Goal: Task Accomplishment & Management: Manage account settings

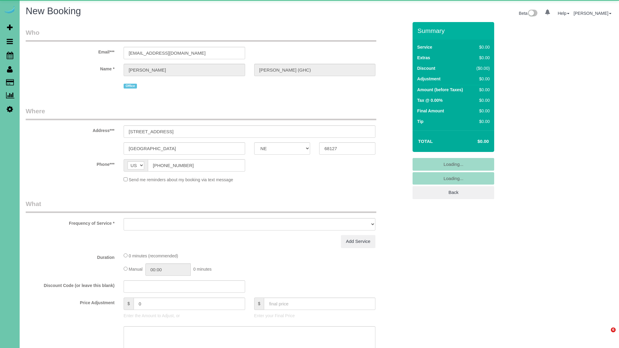
select select "NE"
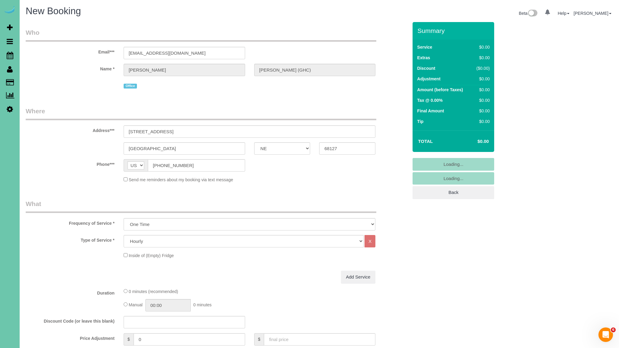
select select "object:8219"
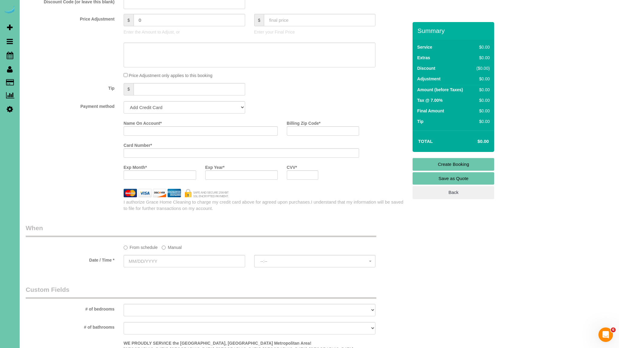
scroll to position [333, 0]
click at [212, 106] on select "Add Credit Card Cash Check Paypal" at bounding box center [185, 105] width 122 height 12
select select "string:cash"
click at [124, 99] on select "Add Credit Card Cash Check Paypal" at bounding box center [185, 105] width 122 height 12
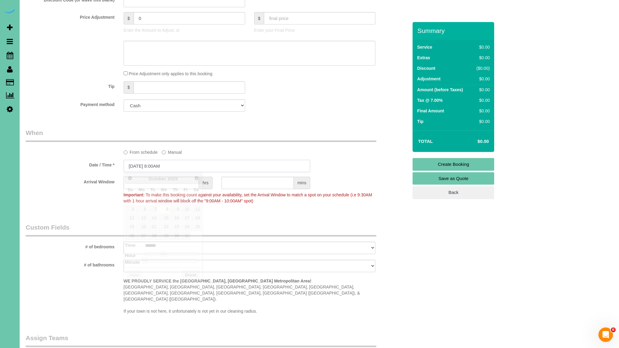
click at [196, 167] on input "[DATE] 8:00AM" at bounding box center [217, 166] width 187 height 12
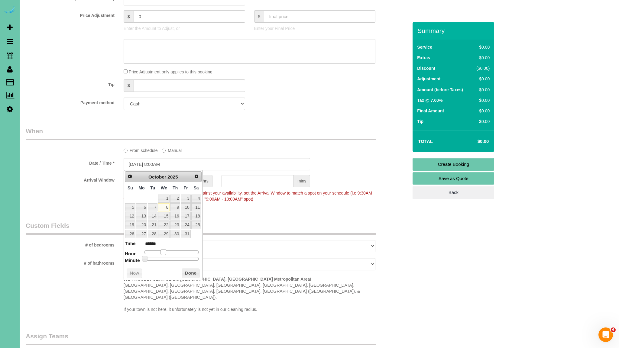
type input "10/08/2025 9:00AM"
type input "******"
type input "10/08/2025 10:00AM"
type input "*******"
type input "10/08/2025 12:00PM"
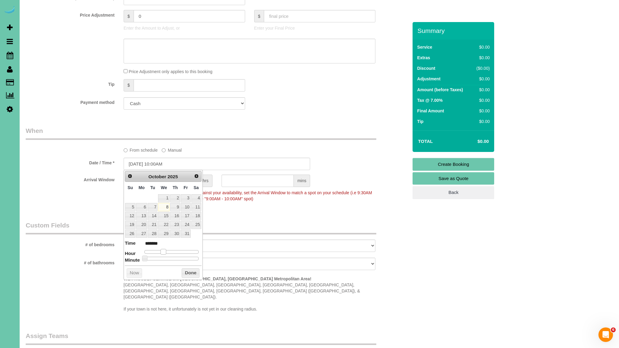
type input "*******"
type input "10/08/2025 1:00PM"
type input "******"
type input "10/08/2025 2:00PM"
type input "******"
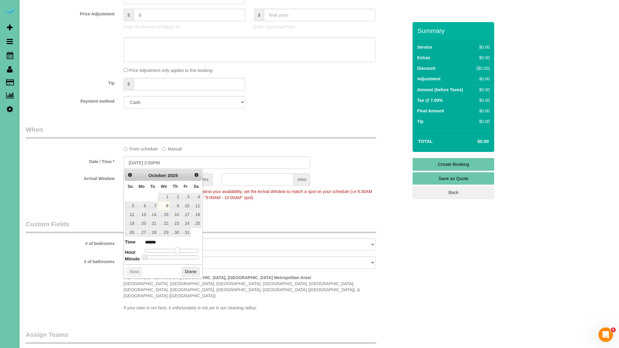
drag, startPoint x: 163, startPoint y: 254, endPoint x: 177, endPoint y: 254, distance: 13.6
click at [177, 254] on dl "Time ****** Hour Minute Second Millisecond Microsecond Time Zone ***** ***** **…" at bounding box center [163, 249] width 77 height 21
click at [188, 275] on button "Done" at bounding box center [191, 274] width 18 height 10
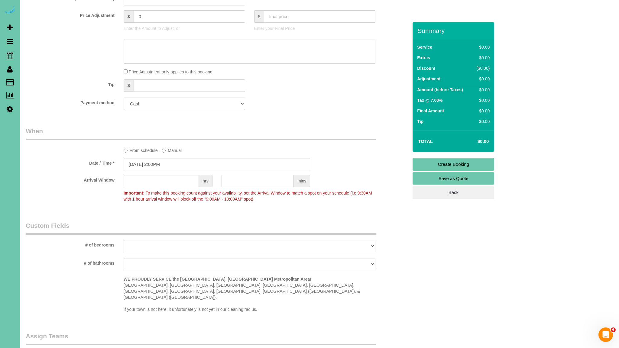
click at [281, 181] on input "text" at bounding box center [258, 181] width 72 height 12
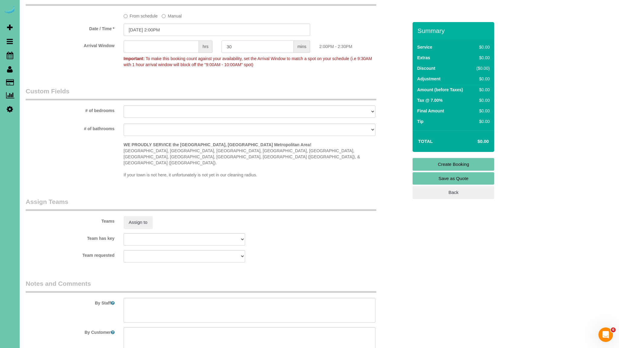
scroll to position [471, 0]
type input "30"
click at [145, 214] on button "Assign to" at bounding box center [138, 220] width 29 height 13
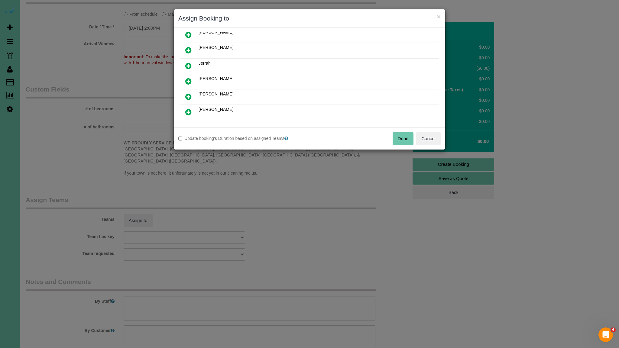
click at [187, 63] on icon at bounding box center [188, 65] width 6 height 7
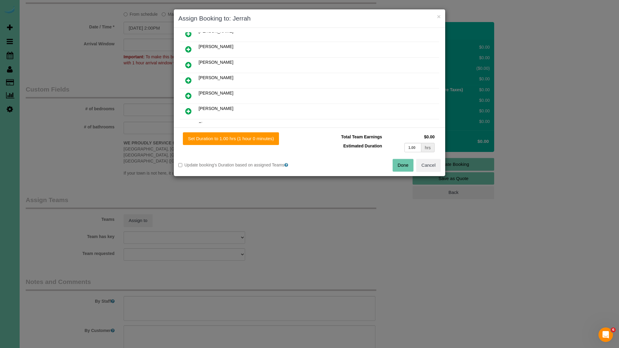
scroll to position [83, 0]
click at [243, 139] on button "Set Duration to 1.00 hrs (1 hour 0 minutes)" at bounding box center [231, 138] width 96 height 13
type input "1.00"
click at [408, 163] on button "Done" at bounding box center [403, 165] width 21 height 13
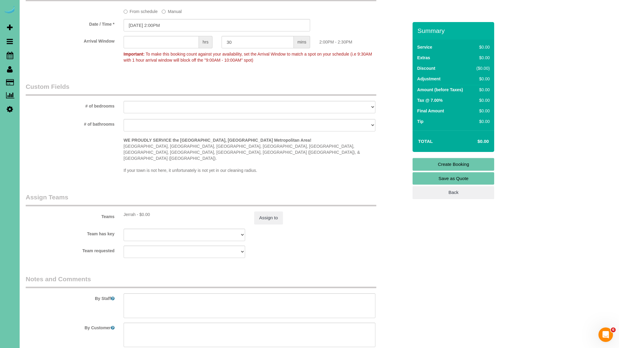
click at [469, 166] on link "Create Booking" at bounding box center [454, 164] width 82 height 13
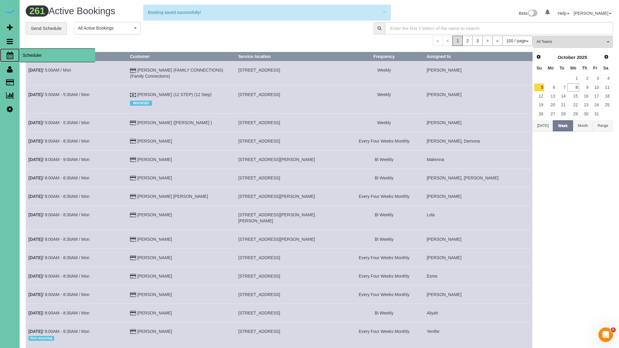
click at [11, 54] on icon at bounding box center [10, 55] width 7 height 7
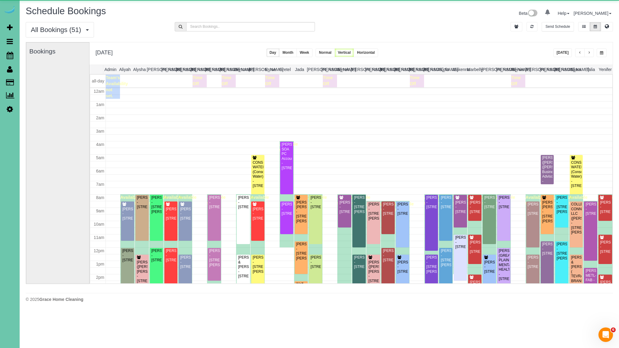
scroll to position [80, 0]
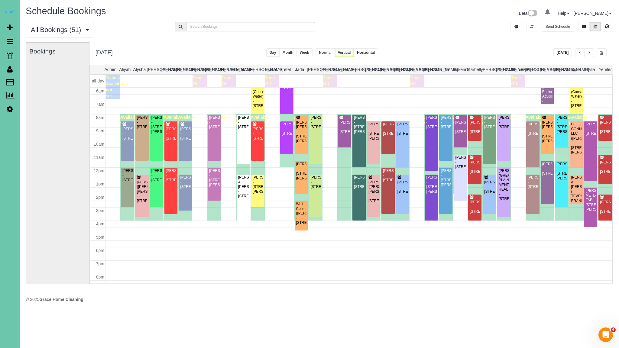
click at [564, 51] on button "Today" at bounding box center [563, 52] width 19 height 9
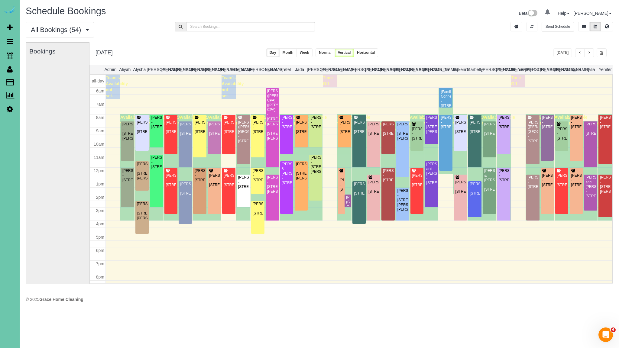
click at [347, 199] on div "KEVIN SMITH (GHC) - 5064 S 107th Street, Omaha, NE 68127" at bounding box center [348, 204] width 4 height 19
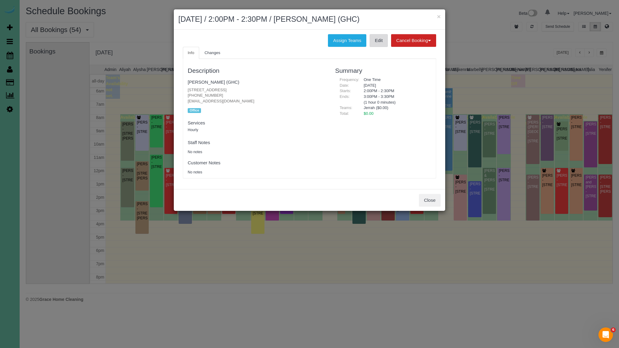
click at [375, 40] on link "Edit" at bounding box center [379, 40] width 18 height 13
drag, startPoint x: 437, startPoint y: 200, endPoint x: 434, endPoint y: 200, distance: 3.6
click at [436, 200] on button "Close" at bounding box center [430, 200] width 22 height 13
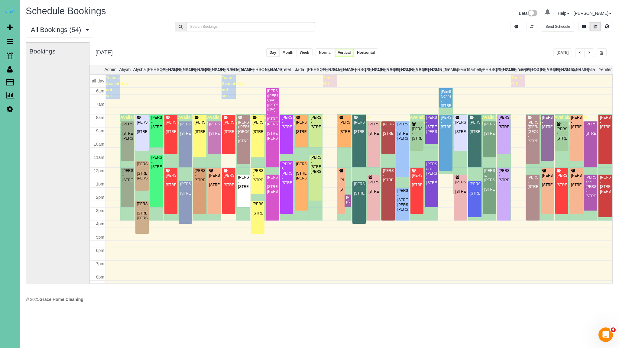
click at [589, 53] on span "button" at bounding box center [589, 53] width 3 height 4
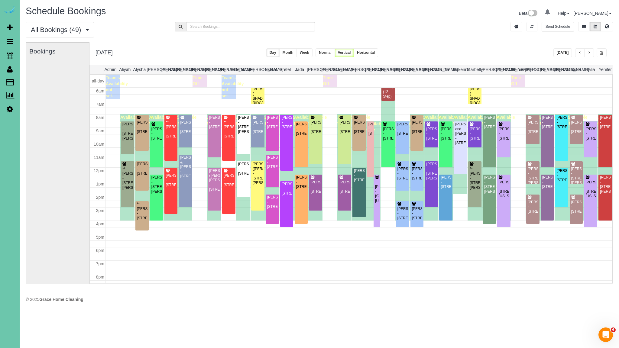
click at [592, 52] on button "button" at bounding box center [589, 52] width 10 height 9
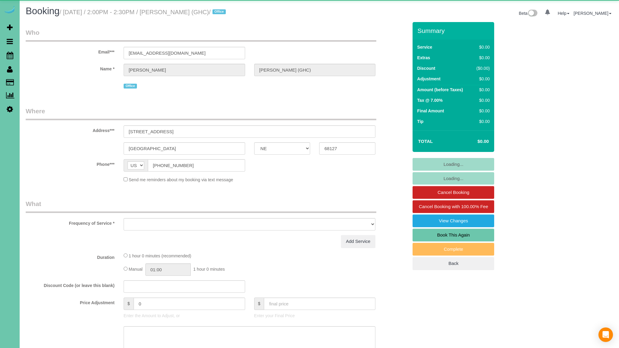
select select "NE"
select select "object:640"
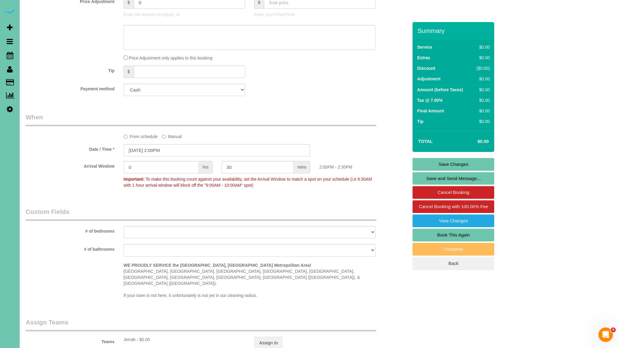
scroll to position [338, 0]
click at [139, 149] on input "10/08/2025 2:00PM" at bounding box center [217, 150] width 187 height 12
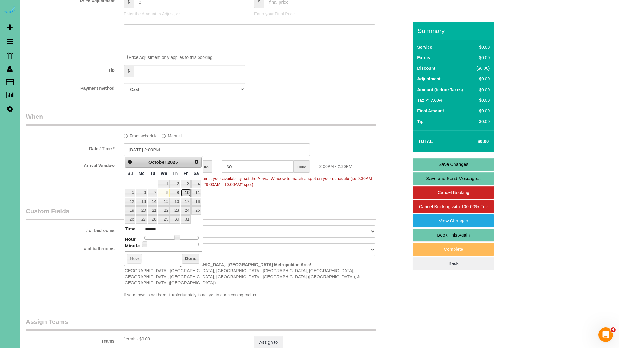
click at [187, 193] on link "10" at bounding box center [186, 193] width 10 height 8
type input "10/10/2025 2:00PM"
click at [188, 256] on button "Done" at bounding box center [191, 259] width 18 height 10
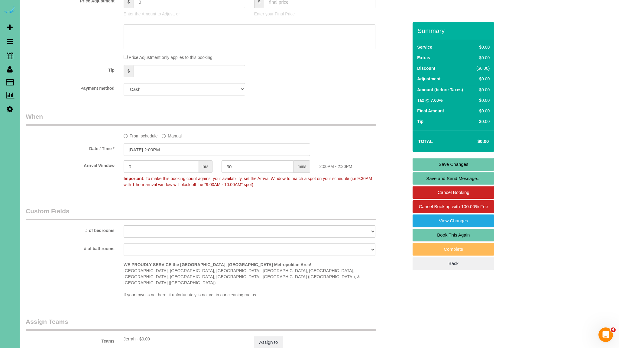
click at [468, 165] on link "Save Changes" at bounding box center [454, 164] width 82 height 13
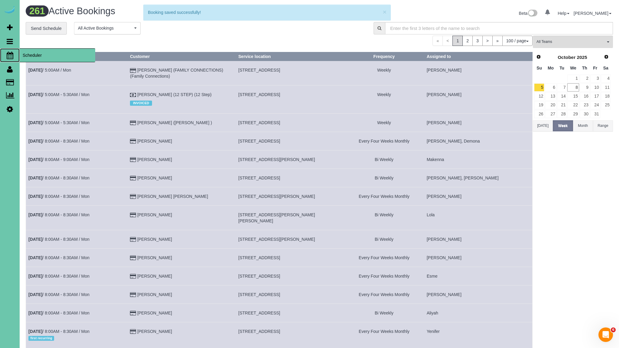
click at [10, 58] on icon at bounding box center [10, 55] width 7 height 7
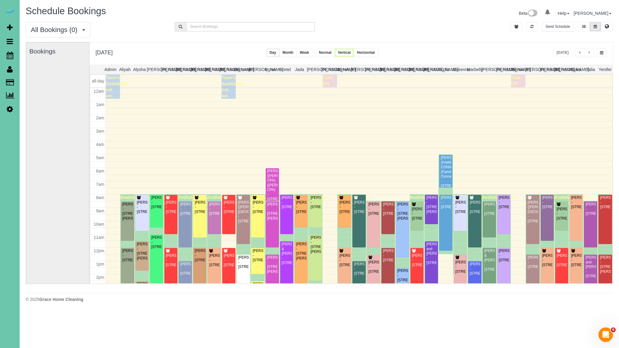
scroll to position [80, 0]
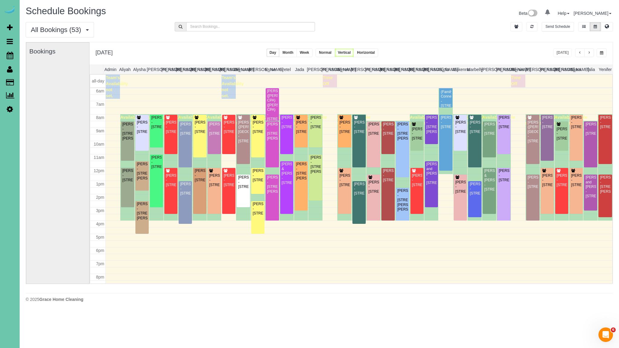
click at [600, 54] on span "button" at bounding box center [601, 53] width 3 height 4
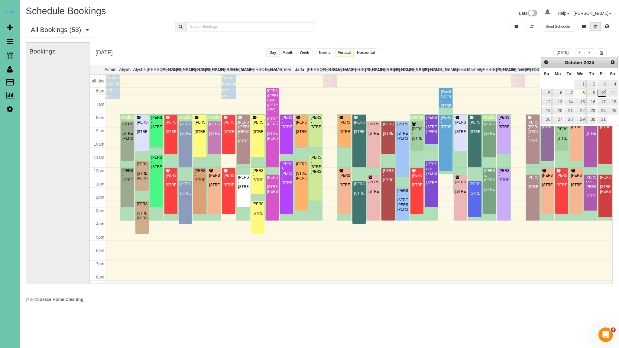
click at [602, 93] on link "10" at bounding box center [602, 93] width 10 height 8
type input "**********"
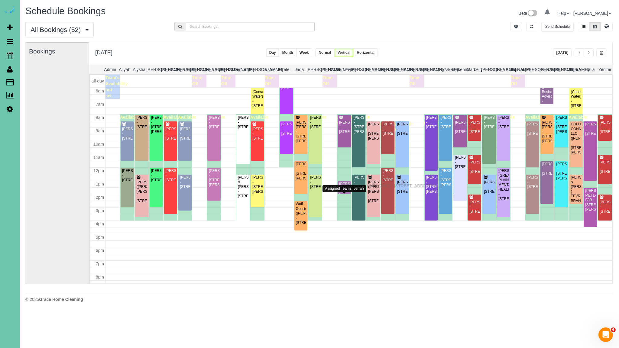
drag, startPoint x: 345, startPoint y: 196, endPoint x: 343, endPoint y: 185, distance: 11.3
drag, startPoint x: 343, startPoint y: 187, endPoint x: 342, endPoint y: 175, distance: 11.2
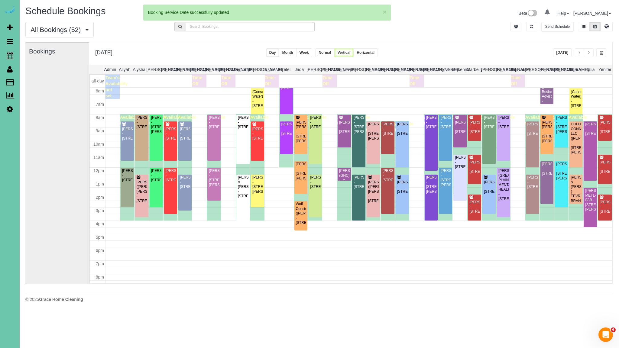
scroll to position [0, 0]
click at [346, 175] on div "KEVIN SMITH (GHC) - 5064 S 107th Street, Omaha, NE 68127" at bounding box center [344, 178] width 11 height 19
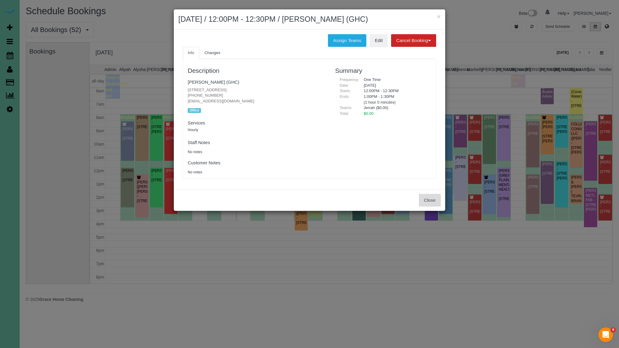
click at [432, 198] on button "Close" at bounding box center [430, 200] width 22 height 13
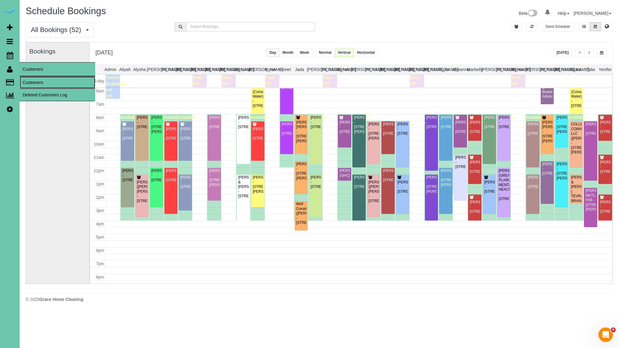
click at [26, 81] on link "Customers" at bounding box center [58, 82] width 76 height 12
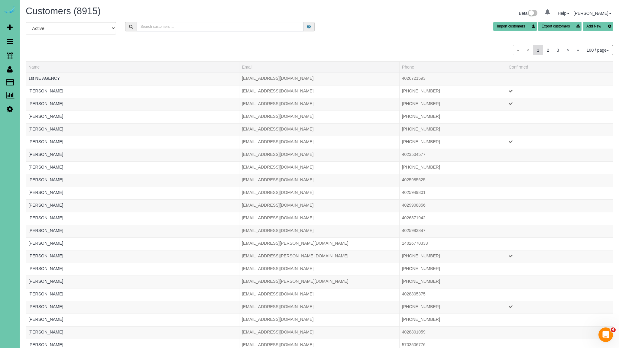
click at [159, 26] on input "text" at bounding box center [220, 26] width 167 height 9
type input "kevin smith"
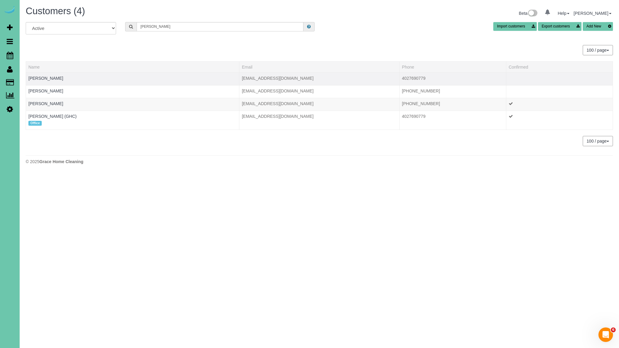
click at [51, 80] on td "Kevin Smith" at bounding box center [132, 79] width 213 height 13
click at [47, 78] on link "Kevin Smith" at bounding box center [45, 78] width 35 height 5
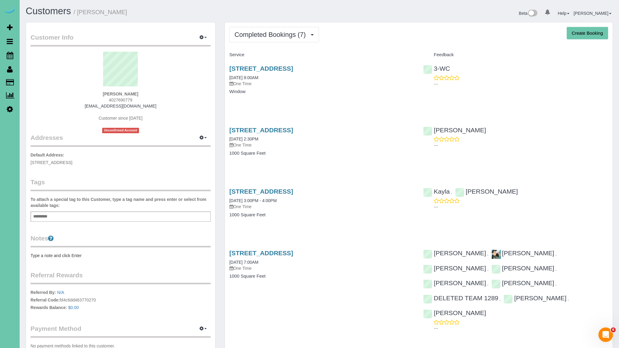
click at [578, 35] on button "Create Booking" at bounding box center [587, 33] width 41 height 13
select select "NE"
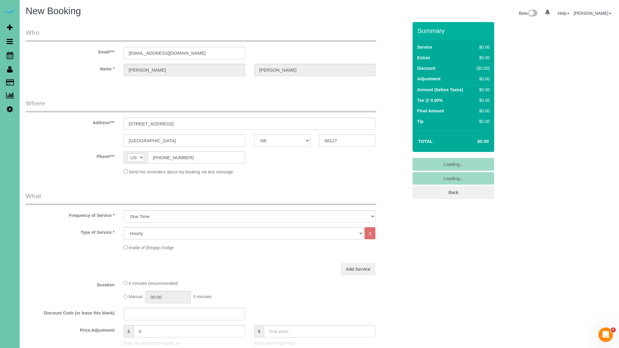
select select "object:4317"
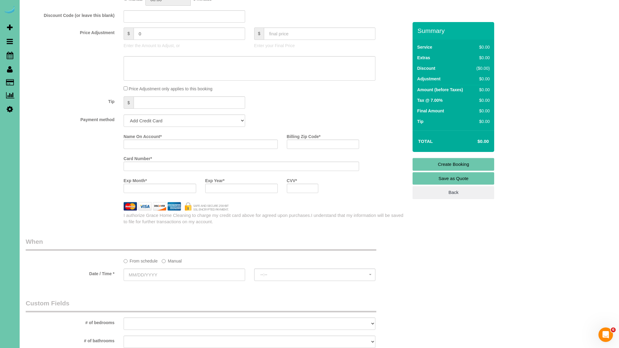
scroll to position [316, 0]
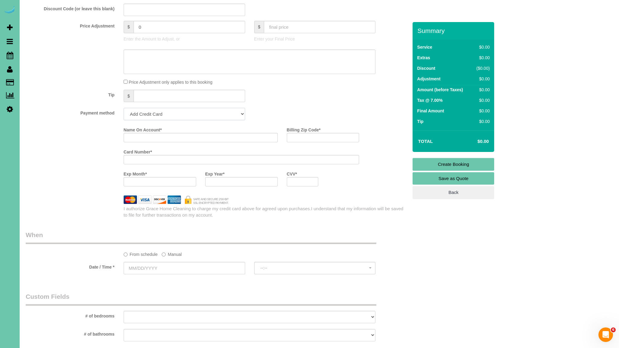
click at [180, 117] on select "Add Credit Card Cash Check Paypal" at bounding box center [185, 114] width 122 height 12
select select "string:cash"
click at [124, 108] on select "Add Credit Card Cash Check Paypal" at bounding box center [185, 114] width 122 height 12
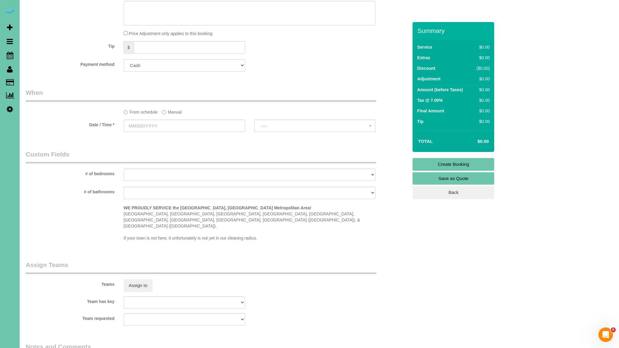
scroll to position [366, 0]
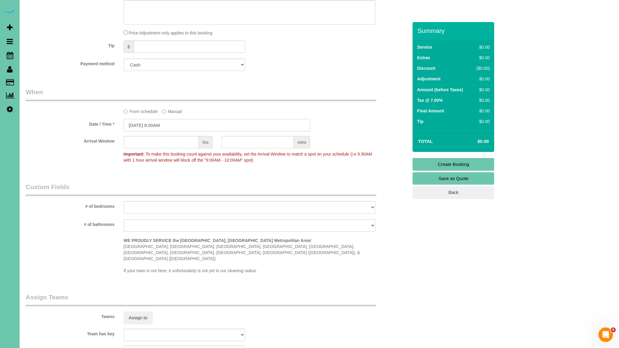
click at [164, 125] on input "10/08/2025 8:00AM" at bounding box center [217, 125] width 187 height 12
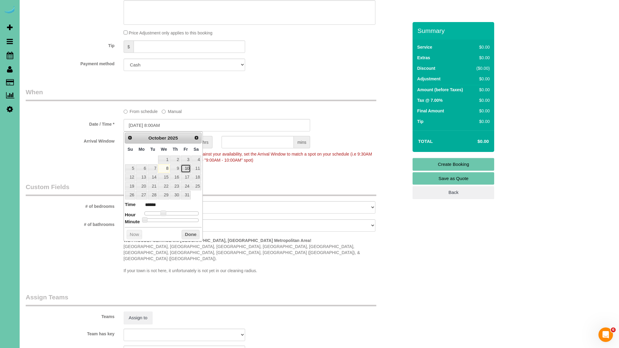
click at [188, 172] on link "10" at bounding box center [186, 168] width 10 height 8
type input "10/10/2025 9:00AM"
type input "******"
type input "10/10/2025 10:00AM"
type input "*******"
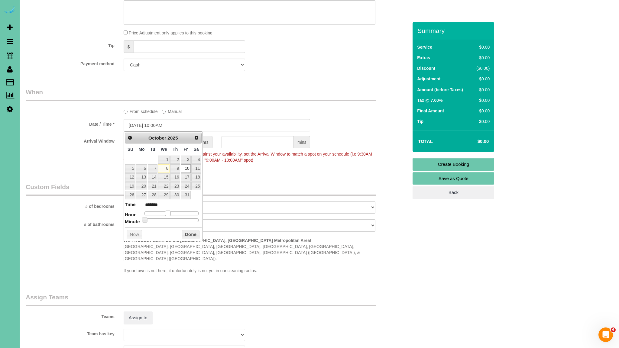
type input "10/10/2025 11:00AM"
type input "*******"
type input "10/10/2025 12:00PM"
type input "*******"
type input "10/10/2025 11:00AM"
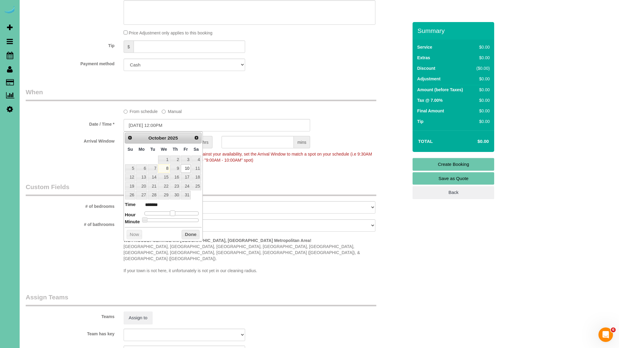
type input "*******"
type input "10/10/2025 10:00AM"
type input "*******"
drag, startPoint x: 163, startPoint y: 213, endPoint x: 168, endPoint y: 215, distance: 5.9
click at [168, 215] on span at bounding box center [167, 213] width 5 height 5
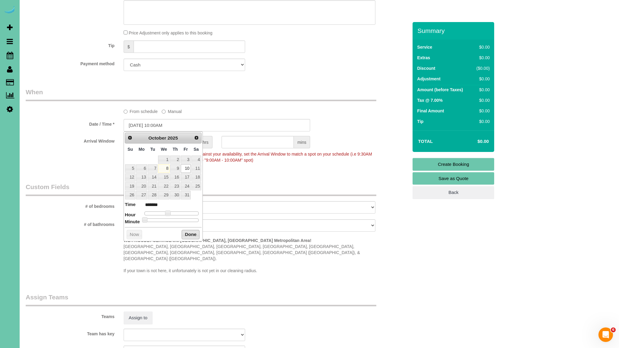
click at [191, 237] on button "Done" at bounding box center [191, 235] width 18 height 10
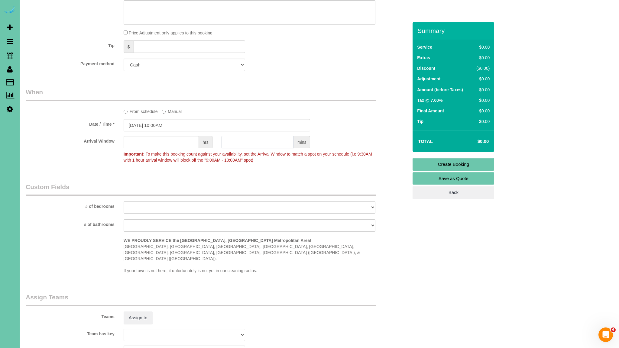
drag, startPoint x: 270, startPoint y: 140, endPoint x: 277, endPoint y: 138, distance: 6.6
click at [270, 140] on input "text" at bounding box center [258, 142] width 72 height 12
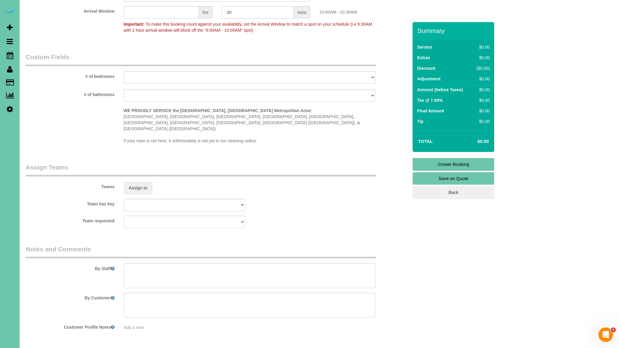
scroll to position [503, 0]
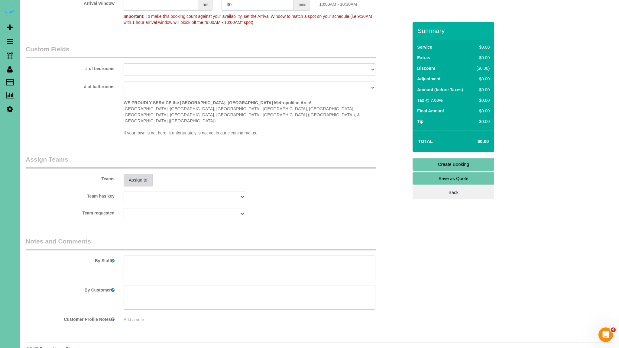
type input "30"
click at [142, 174] on button "Assign to" at bounding box center [138, 180] width 29 height 13
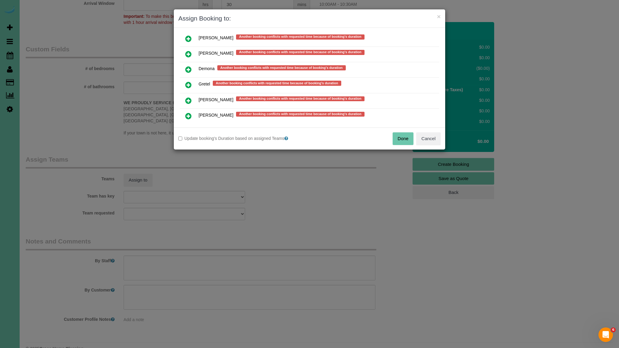
scroll to position [350, 0]
click at [188, 81] on icon at bounding box center [188, 84] width 6 height 7
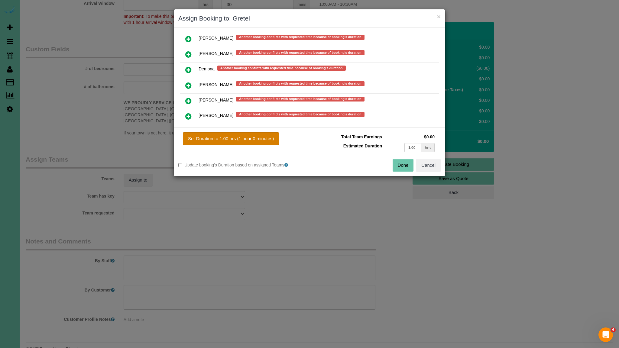
click at [252, 140] on button "Set Duration to 1.00 hrs (1 hour 0 minutes)" at bounding box center [231, 138] width 96 height 13
type input "1.00"
click at [403, 167] on button "Done" at bounding box center [403, 165] width 21 height 13
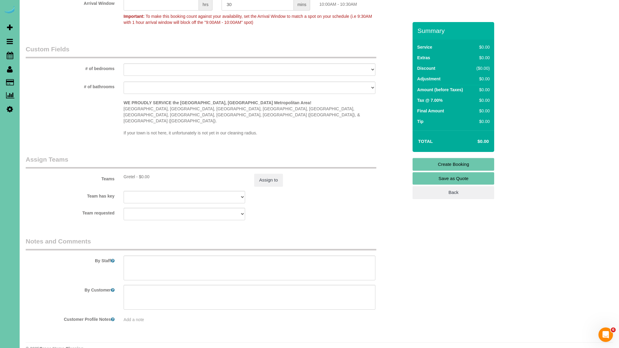
click at [461, 164] on link "Create Booking" at bounding box center [454, 164] width 82 height 13
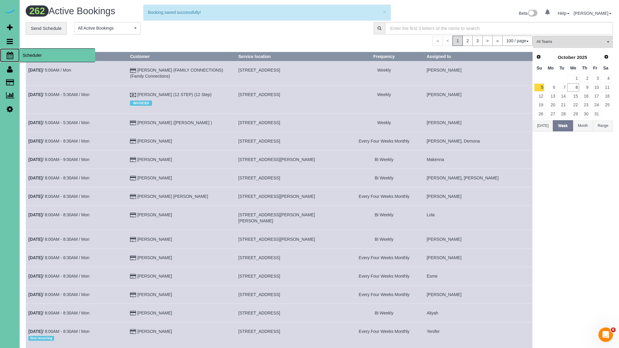
click at [9, 56] on icon at bounding box center [10, 55] width 7 height 7
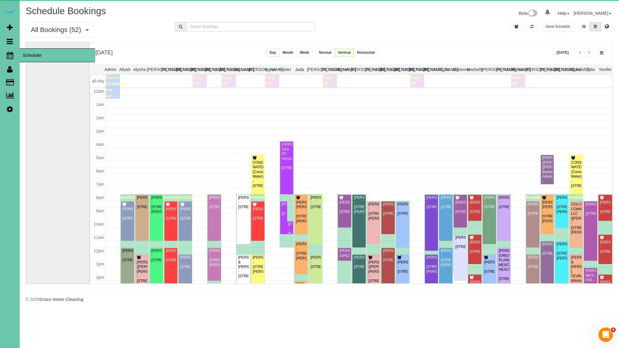
scroll to position [80, 0]
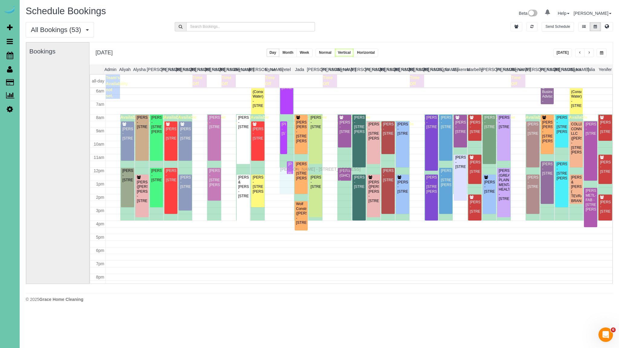
drag, startPoint x: 291, startPoint y: 149, endPoint x: 282, endPoint y: 168, distance: 21.4
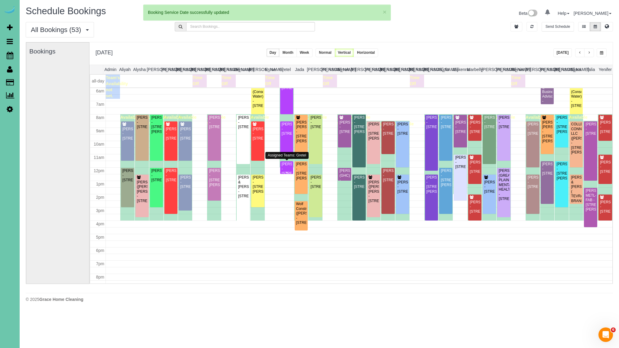
click at [285, 168] on div "Kevin Smith - 5064 S 107th Street, Omaha, NE 68127" at bounding box center [286, 169] width 11 height 14
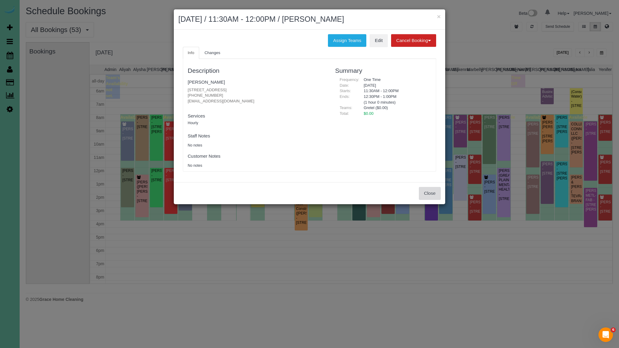
click at [426, 189] on button "Close" at bounding box center [430, 193] width 22 height 13
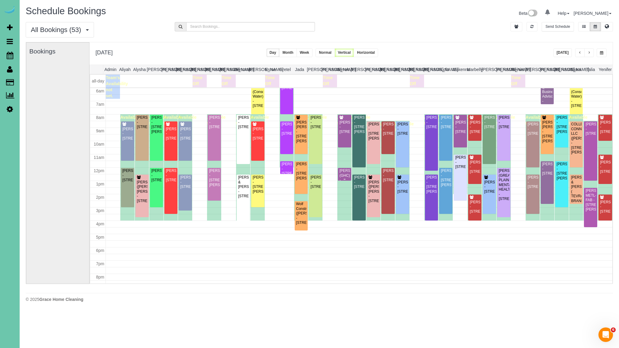
click at [349, 174] on div "KEVIN SMITH (GHC) - 5064 S 107th Street, Omaha, NE 68127" at bounding box center [344, 178] width 11 height 19
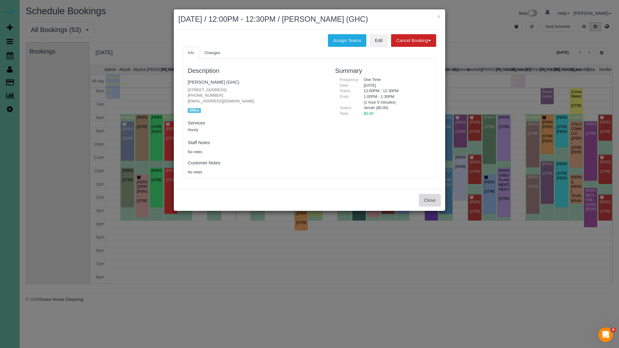
click at [426, 200] on button "Close" at bounding box center [430, 200] width 22 height 13
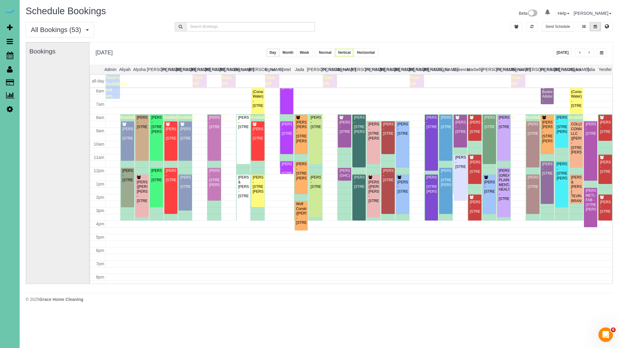
click at [559, 53] on button "Today" at bounding box center [563, 52] width 19 height 9
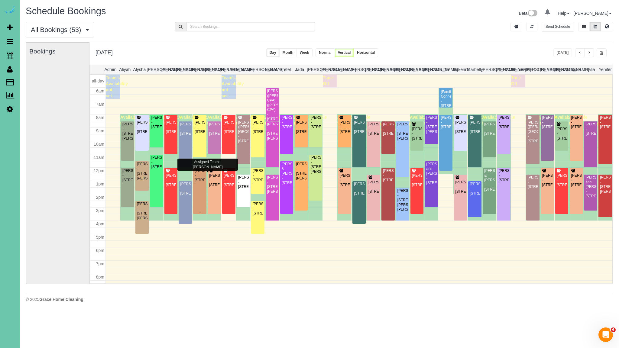
click at [200, 183] on div "Joslyn Pond - 1708 N 50th Street, Omaha, NE 68104" at bounding box center [199, 176] width 11 height 14
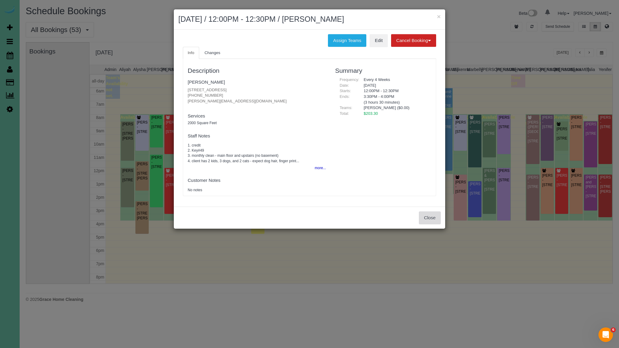
click at [439, 221] on button "Close" at bounding box center [430, 218] width 22 height 13
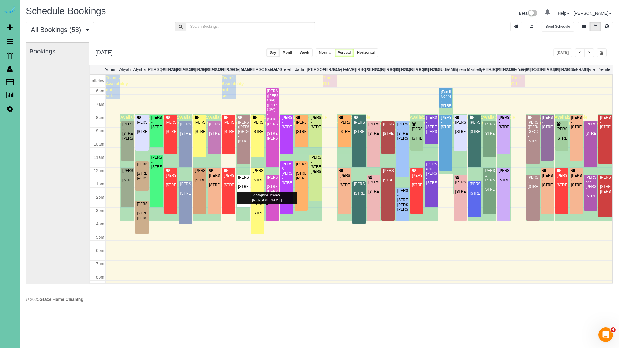
click at [256, 211] on div "Makenzie Lesiak - 8004 Farnam Dr #439, Omaha, NE 68114" at bounding box center [257, 209] width 11 height 14
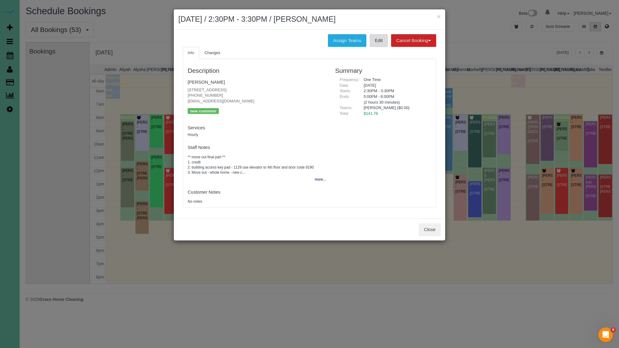
click at [380, 41] on link "Edit" at bounding box center [379, 40] width 18 height 13
click at [426, 226] on button "Close" at bounding box center [430, 229] width 22 height 13
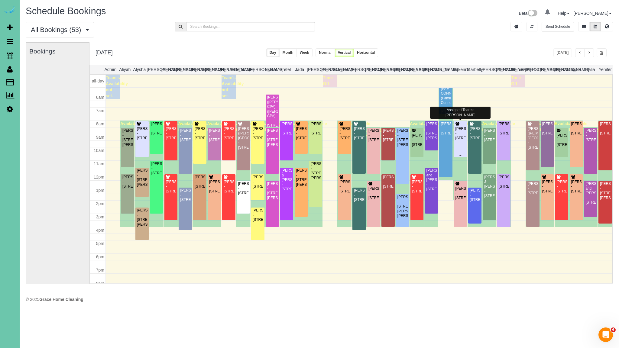
click at [463, 141] on div "Ryan Anzalone - 3701 S. 201st Ave, Omaha, NE 68130" at bounding box center [460, 134] width 11 height 14
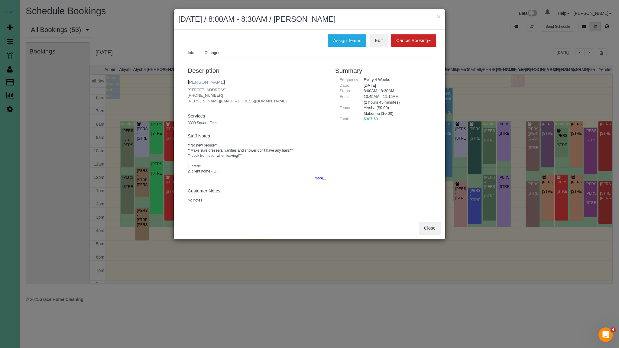
click at [200, 80] on link "Ryan Anzalone" at bounding box center [206, 82] width 37 height 5
click at [425, 229] on button "Close" at bounding box center [430, 228] width 22 height 13
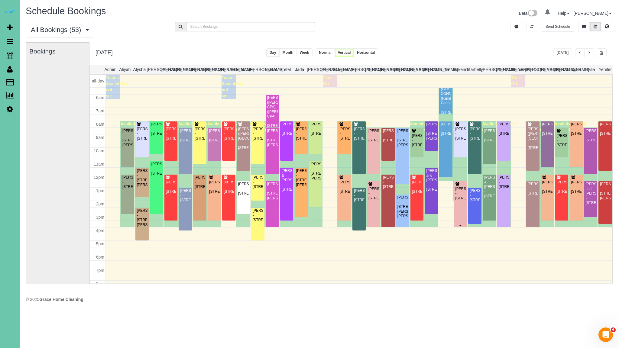
click at [457, 200] on div "Mindy Friesen - 4212 S 184th Street, Omaha, NE 68135" at bounding box center [460, 194] width 11 height 14
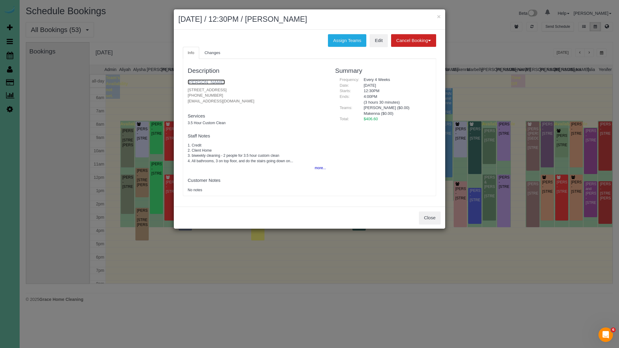
click at [195, 81] on link "[PERSON_NAME]" at bounding box center [206, 82] width 37 height 5
click at [435, 217] on button "Close" at bounding box center [430, 218] width 22 height 13
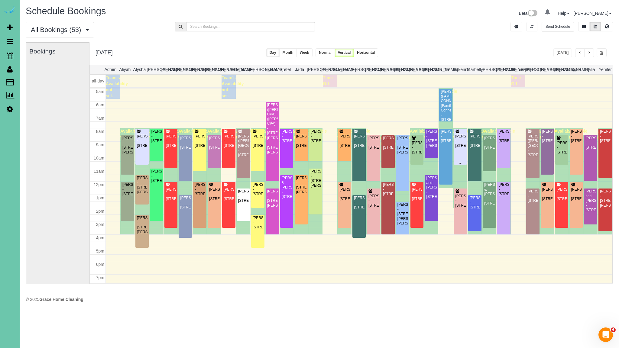
scroll to position [63, 0]
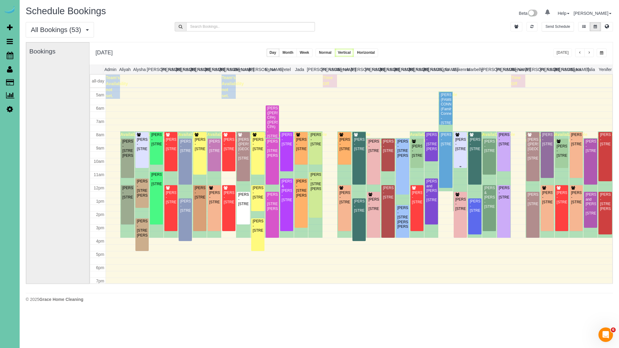
click at [461, 136] on div "Ryan Anzalone - 3701 S. 201st Ave, Omaha, NE 68130" at bounding box center [460, 142] width 11 height 19
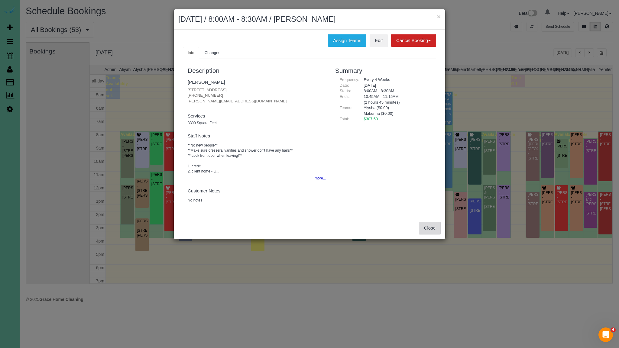
click at [433, 231] on button "Close" at bounding box center [430, 228] width 22 height 13
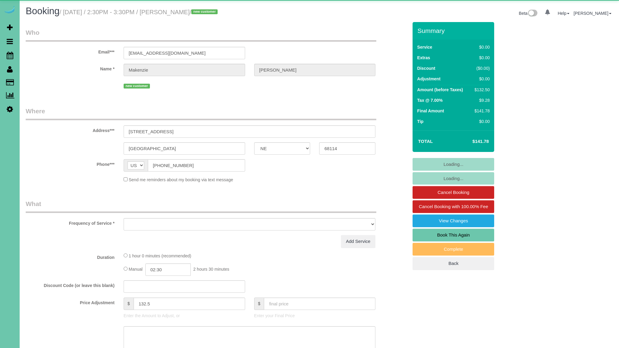
select select "NE"
select select "object:851"
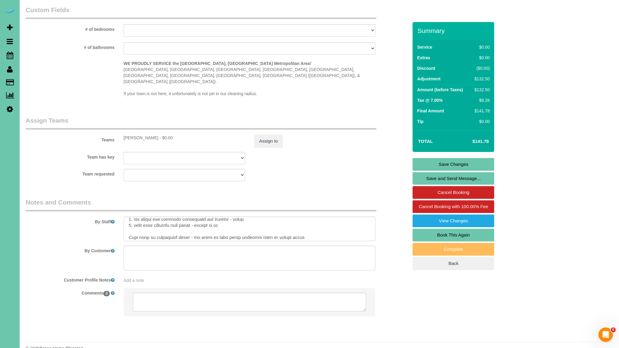
scroll to position [23, 0]
click at [232, 220] on textarea at bounding box center [250, 229] width 252 height 25
click at [330, 231] on sui-booking-comments "By Staff By Customer Customer Profile Notes Add a note Comments 0" at bounding box center [217, 260] width 382 height 125
click at [240, 219] on textarea at bounding box center [250, 229] width 252 height 25
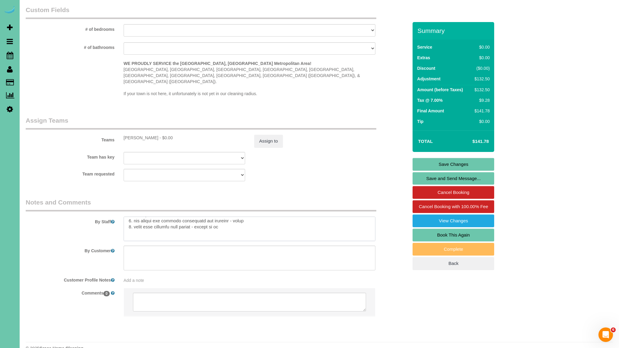
scroll to position [27, 0]
drag, startPoint x: 191, startPoint y: 227, endPoint x: 199, endPoint y: 227, distance: 7.9
click at [192, 227] on textarea at bounding box center [250, 229] width 252 height 25
drag, startPoint x: 167, startPoint y: 227, endPoint x: 182, endPoint y: 235, distance: 17.2
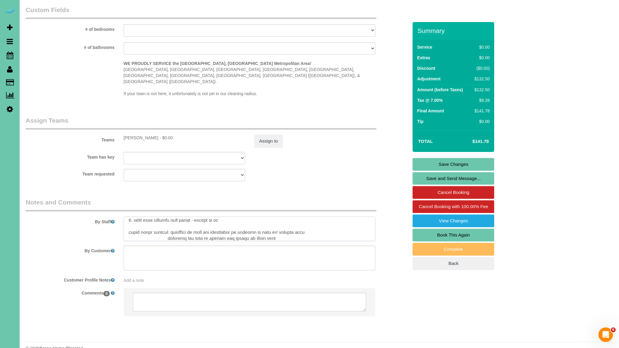
click at [168, 227] on textarea at bounding box center [250, 229] width 252 height 25
type textarea "** move out final part ** 1. credit 2. building access key pad - 1129 use eleva…"
click at [471, 164] on link "Save Changes" at bounding box center [454, 164] width 82 height 13
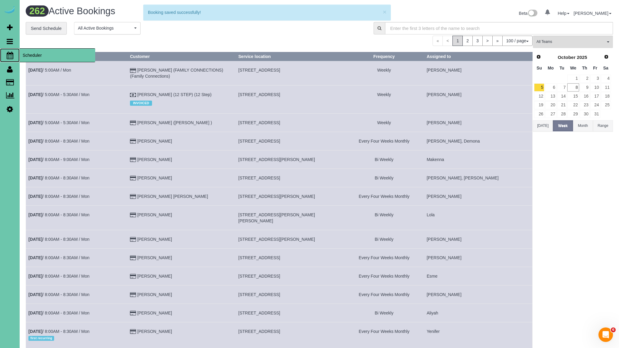
click at [7, 54] on icon at bounding box center [10, 55] width 7 height 7
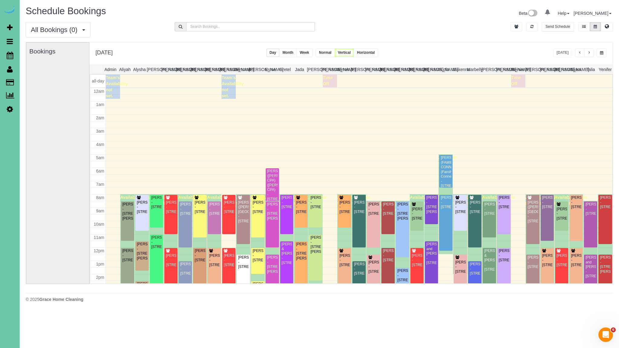
scroll to position [80, 0]
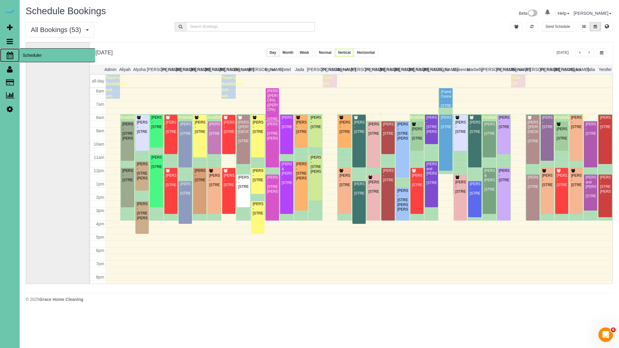
click at [13, 57] on icon at bounding box center [10, 55] width 7 height 7
